Goal: Check status: Check status

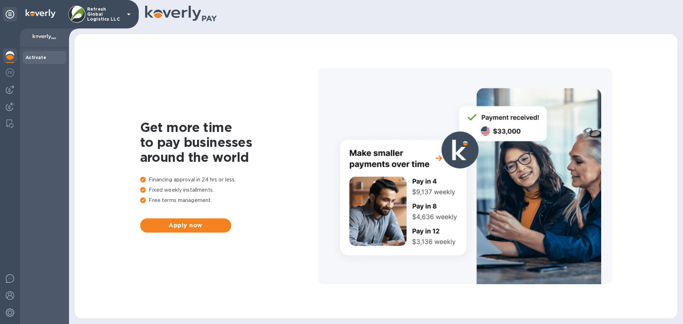
click at [105, 15] on p "Refresh Global Logistics LLC" at bounding box center [105, 14] width 36 height 15
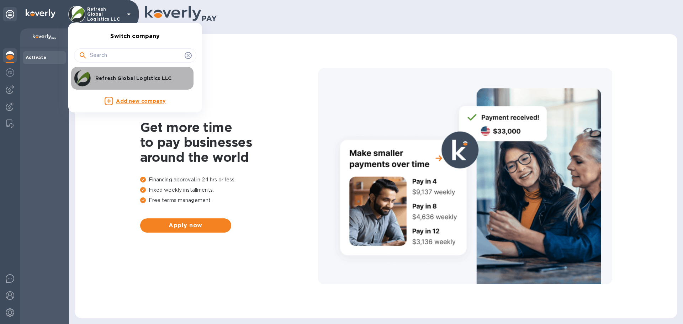
click at [113, 80] on p "Refresh Global Logistics LLC" at bounding box center [140, 78] width 90 height 7
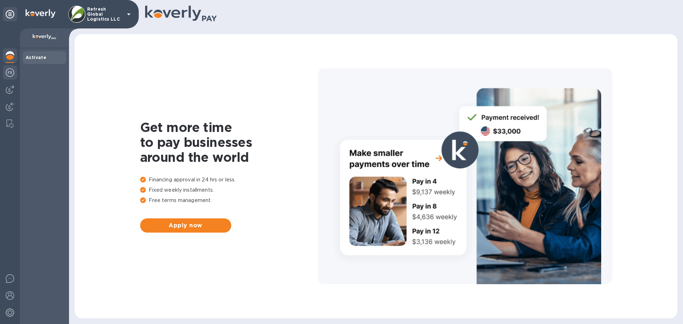
click at [5, 72] on div at bounding box center [10, 73] width 14 height 16
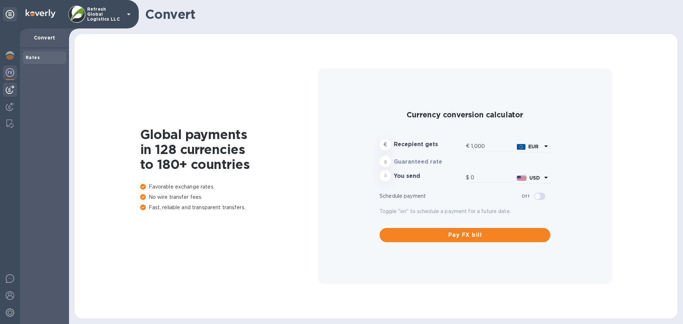
click at [7, 89] on img at bounding box center [10, 89] width 9 height 9
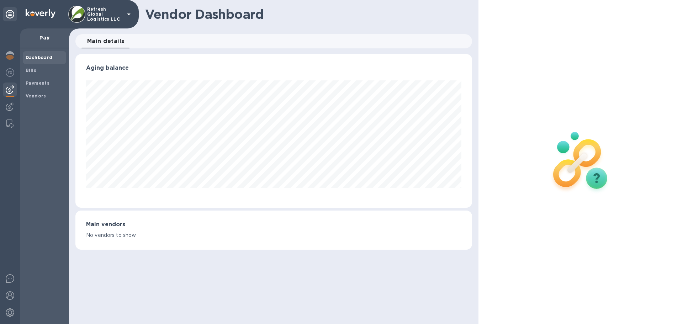
scroll to position [154, 396]
click at [7, 105] on img at bounding box center [10, 106] width 9 height 9
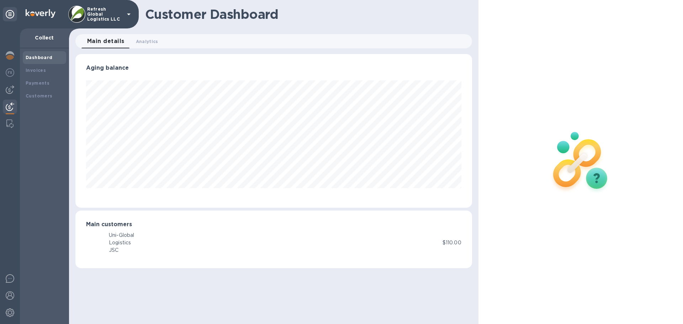
scroll to position [154, 396]
click at [7, 93] on img at bounding box center [10, 89] width 9 height 9
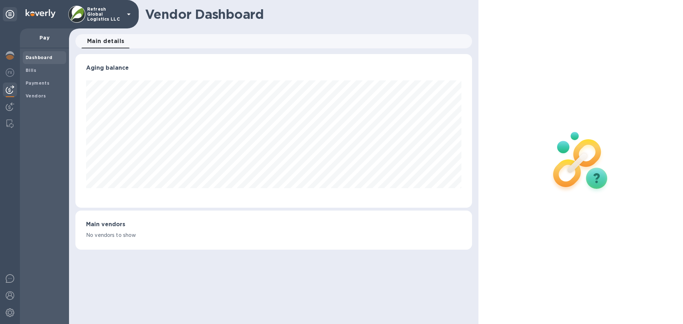
scroll to position [154, 396]
click at [36, 83] on b "Payments" at bounding box center [38, 82] width 24 height 5
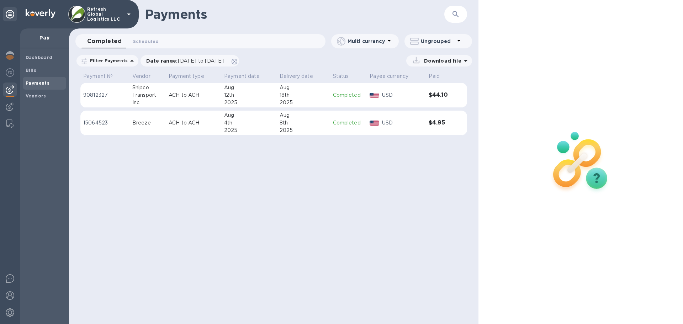
click at [211, 94] on p "ACH to ACH" at bounding box center [194, 94] width 50 height 7
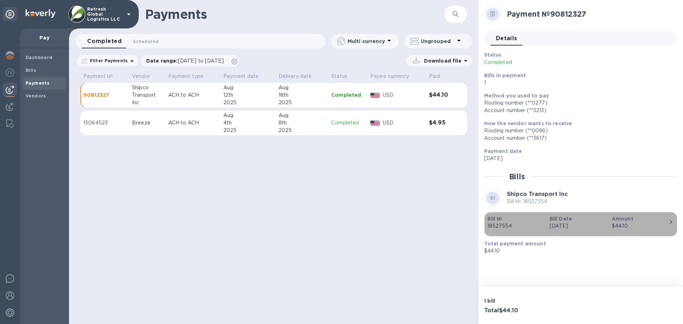
click at [662, 225] on div "$44.10" at bounding box center [640, 225] width 57 height 7
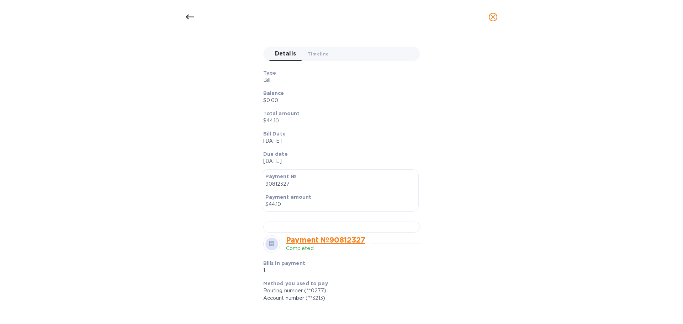
scroll to position [71, 0]
click at [318, 51] on span "Timeline 0" at bounding box center [318, 52] width 21 height 7
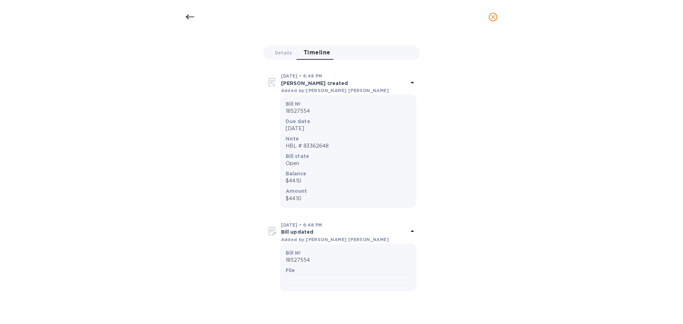
click at [410, 82] on icon at bounding box center [412, 82] width 4 height 2
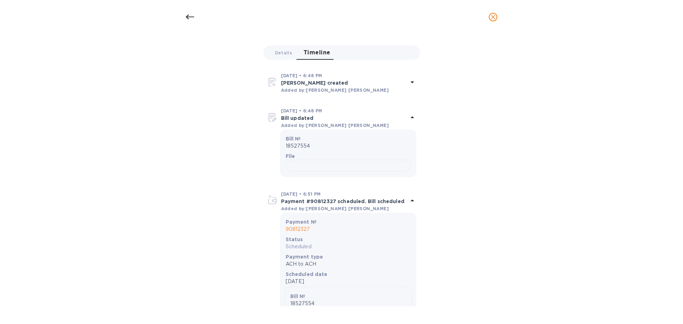
click at [411, 119] on icon at bounding box center [412, 117] width 9 height 9
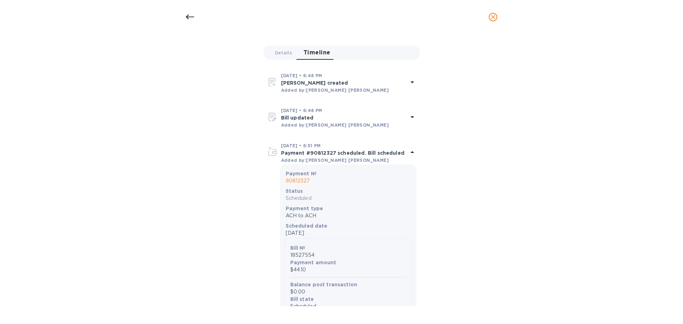
click at [410, 151] on icon at bounding box center [412, 152] width 9 height 9
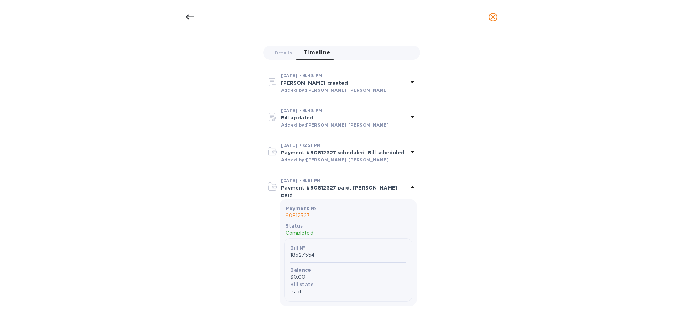
click at [410, 187] on icon at bounding box center [412, 187] width 4 height 2
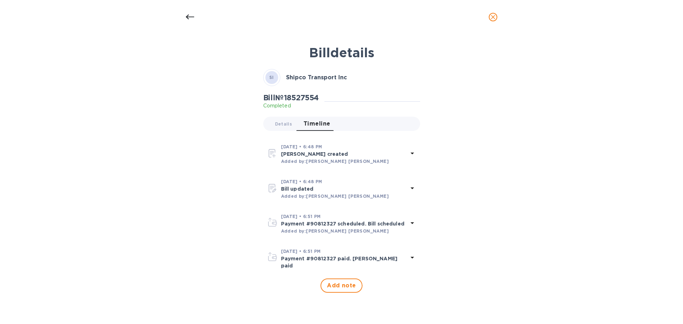
scroll to position [0, 0]
click at [187, 16] on icon at bounding box center [190, 17] width 9 height 5
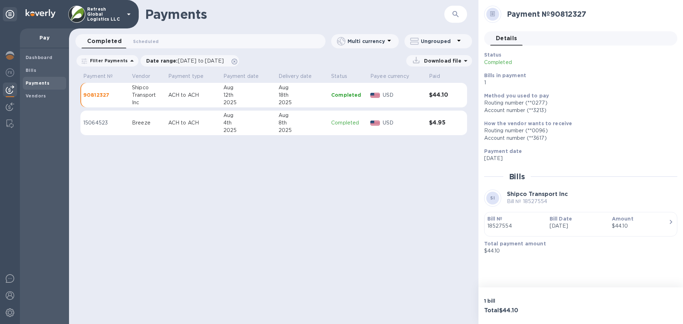
click at [461, 62] on icon at bounding box center [465, 61] width 9 height 9
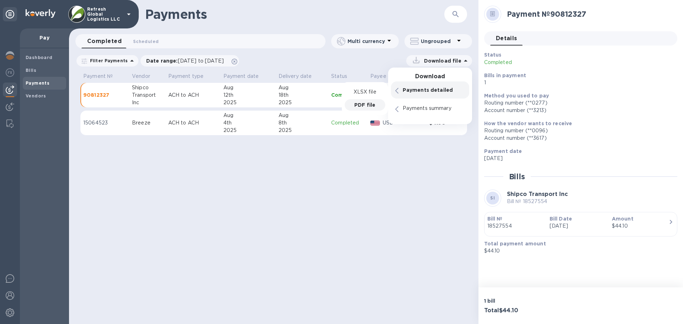
click at [360, 105] on p "PDF file" at bounding box center [364, 104] width 21 height 7
